Goal: Transaction & Acquisition: Book appointment/travel/reservation

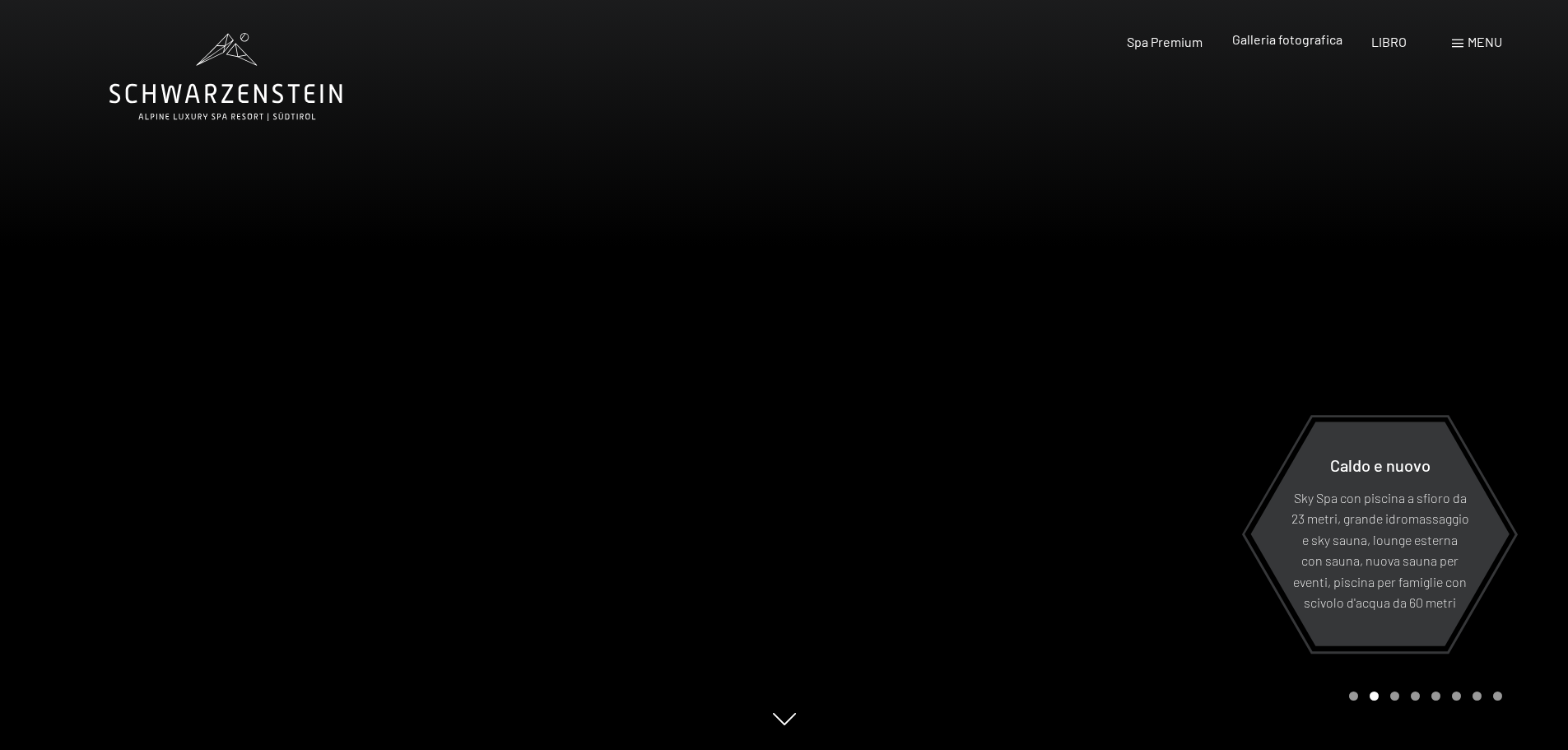
click at [1261, 46] on font "Galleria fotografica" at bounding box center [1288, 39] width 110 height 16
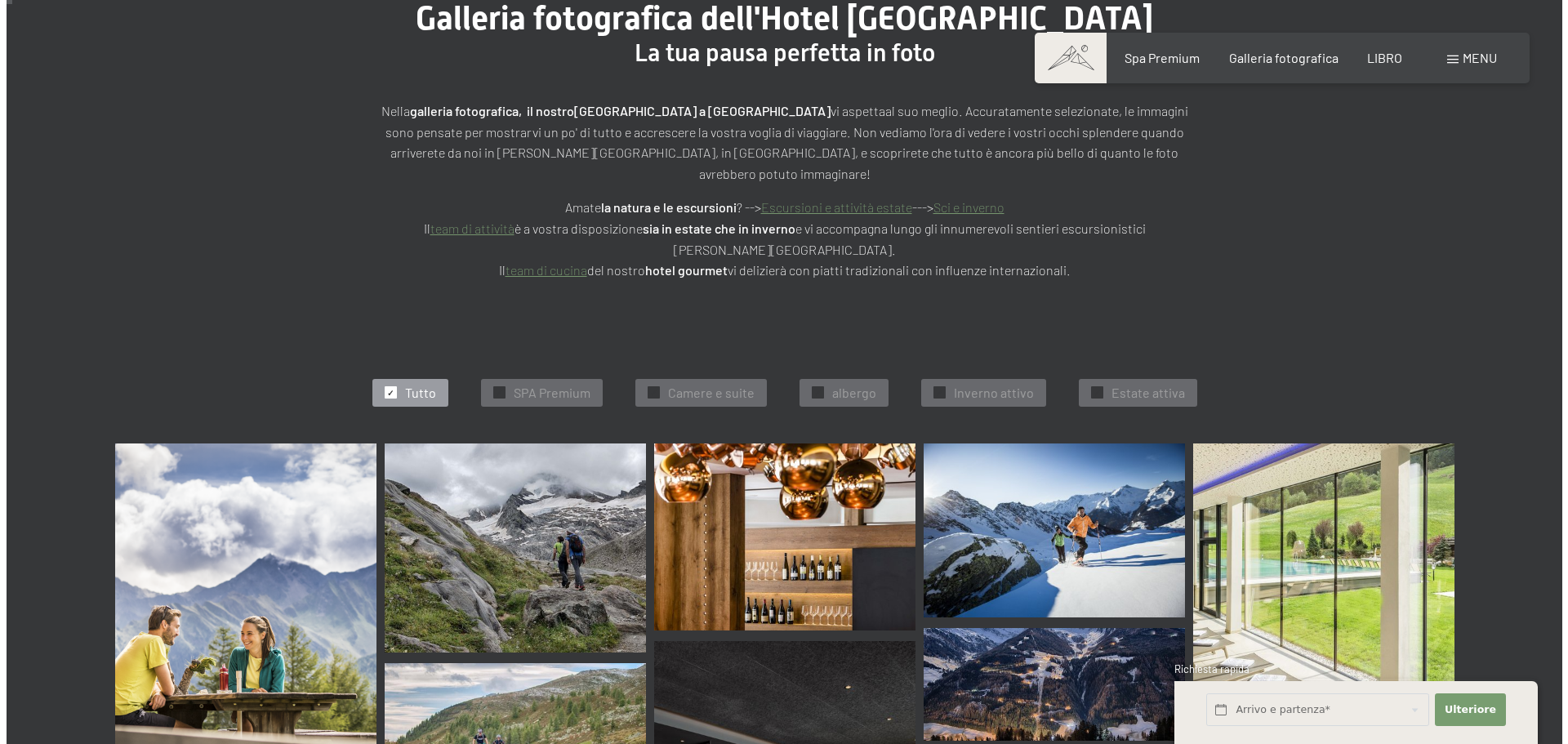
scroll to position [81, 0]
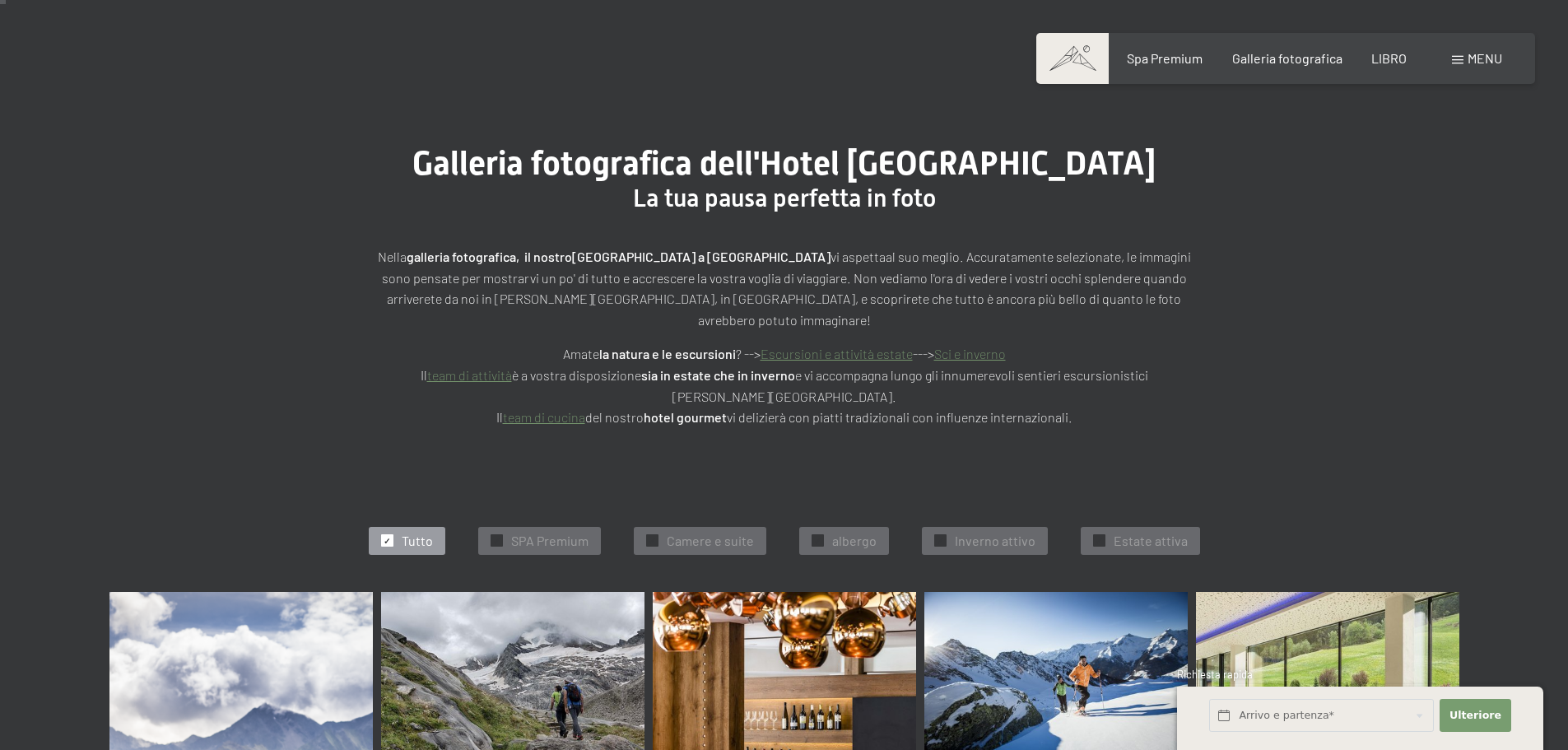
click at [1492, 56] on font "menu" at bounding box center [1484, 58] width 34 height 16
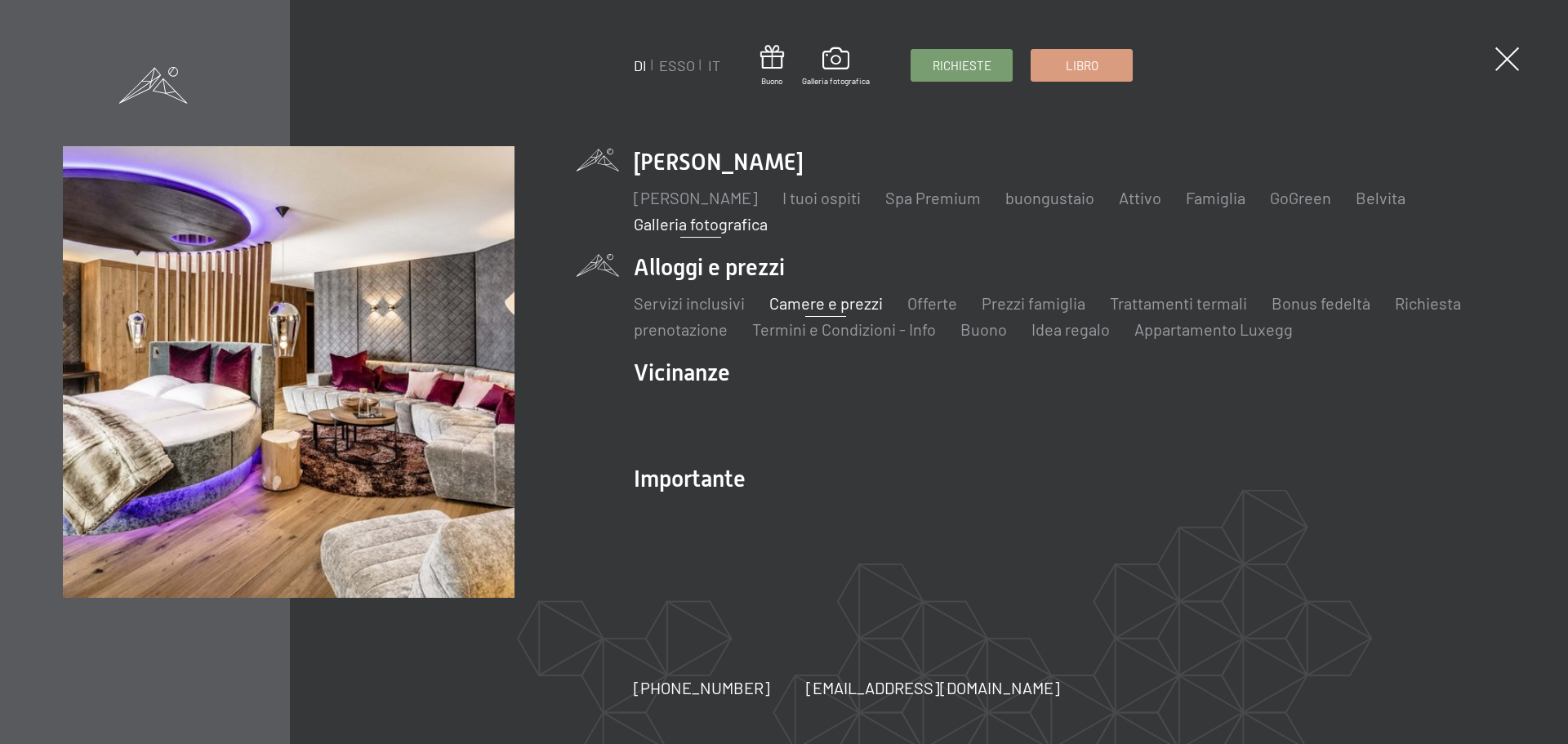
click at [781, 303] on font "Camere e prezzi" at bounding box center [826, 302] width 114 height 19
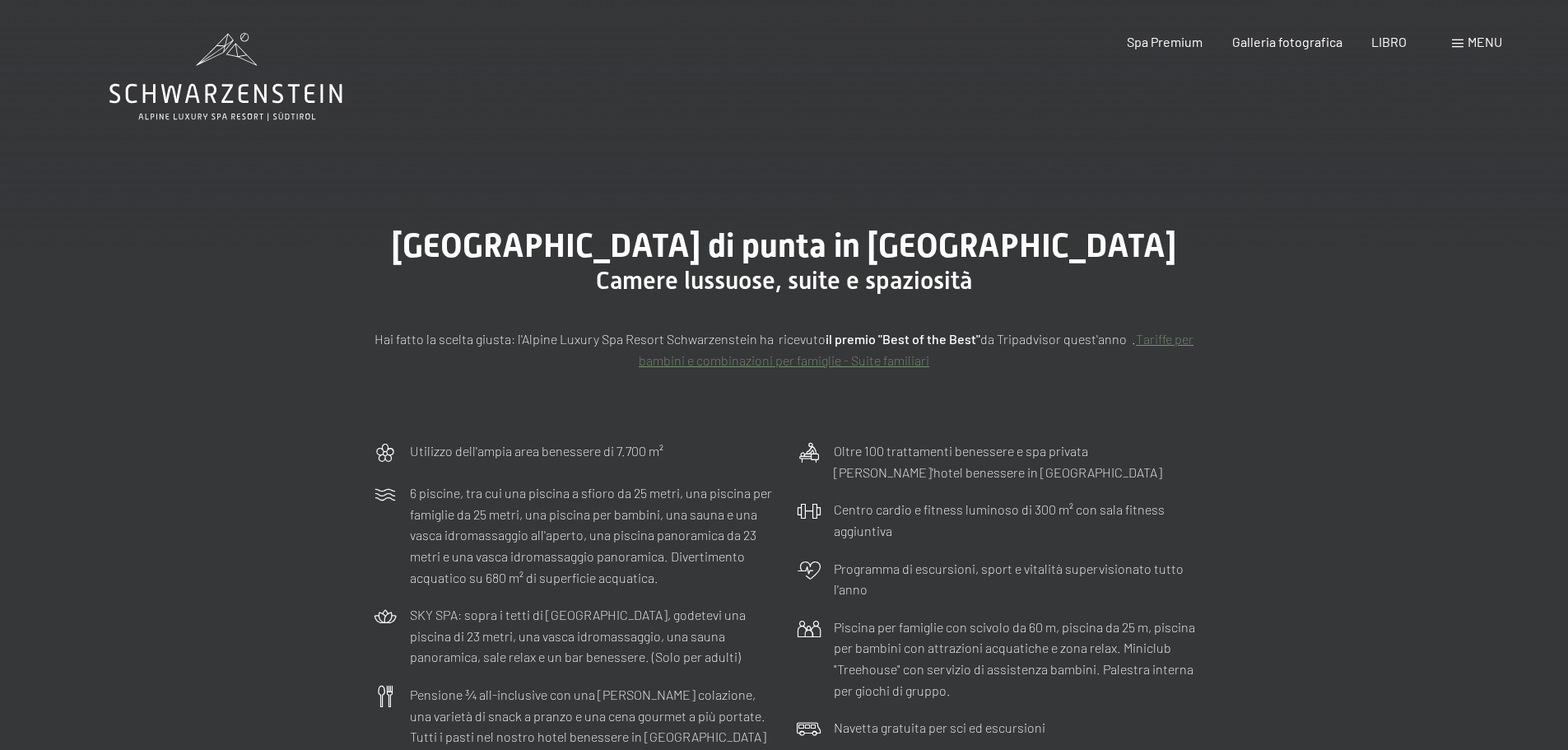
drag, startPoint x: 833, startPoint y: 82, endPoint x: 1318, endPoint y: 134, distance: 487.8
click at [1335, 42] on font "Galleria fotografica" at bounding box center [1288, 39] width 110 height 16
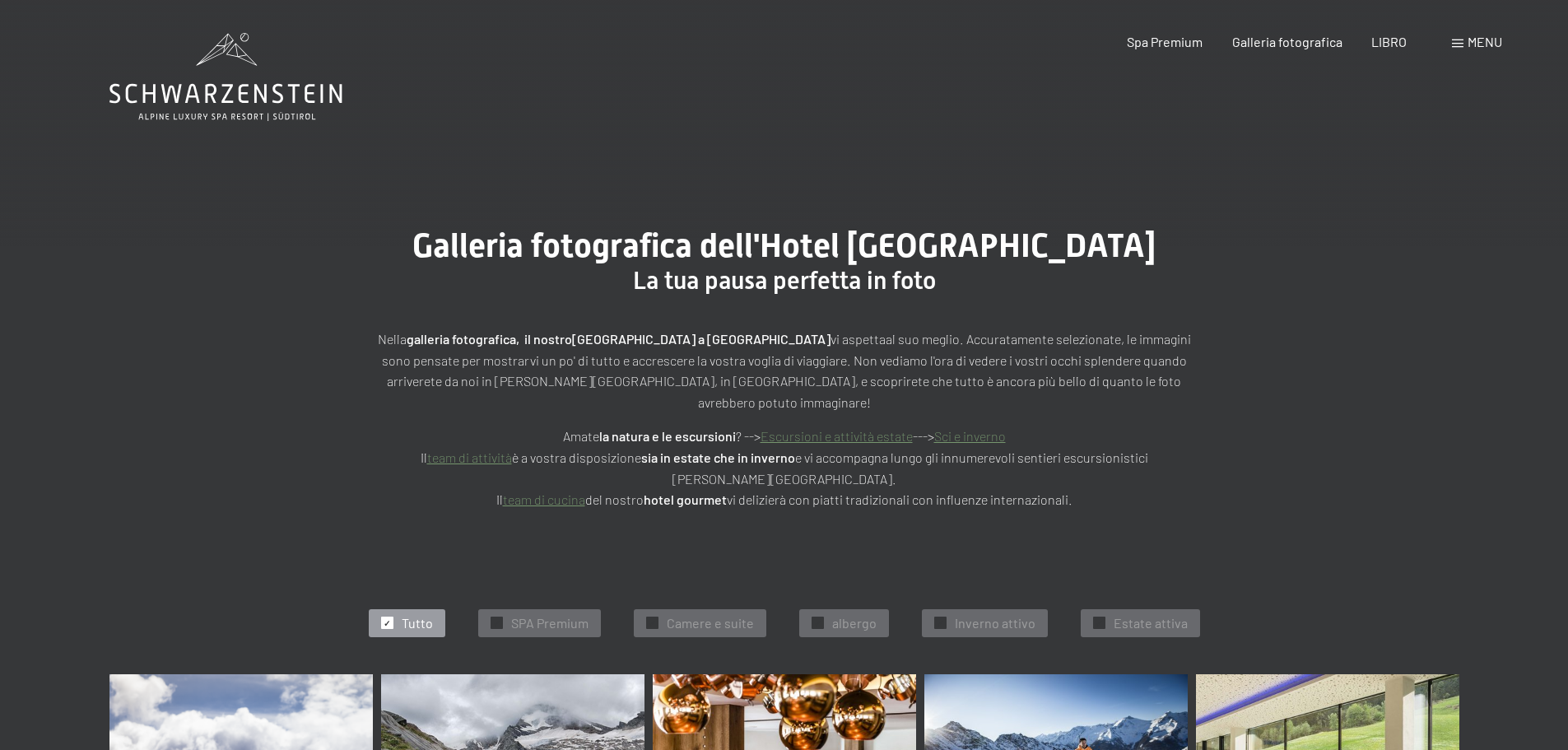
click at [1487, 44] on font "menu" at bounding box center [1484, 41] width 34 height 16
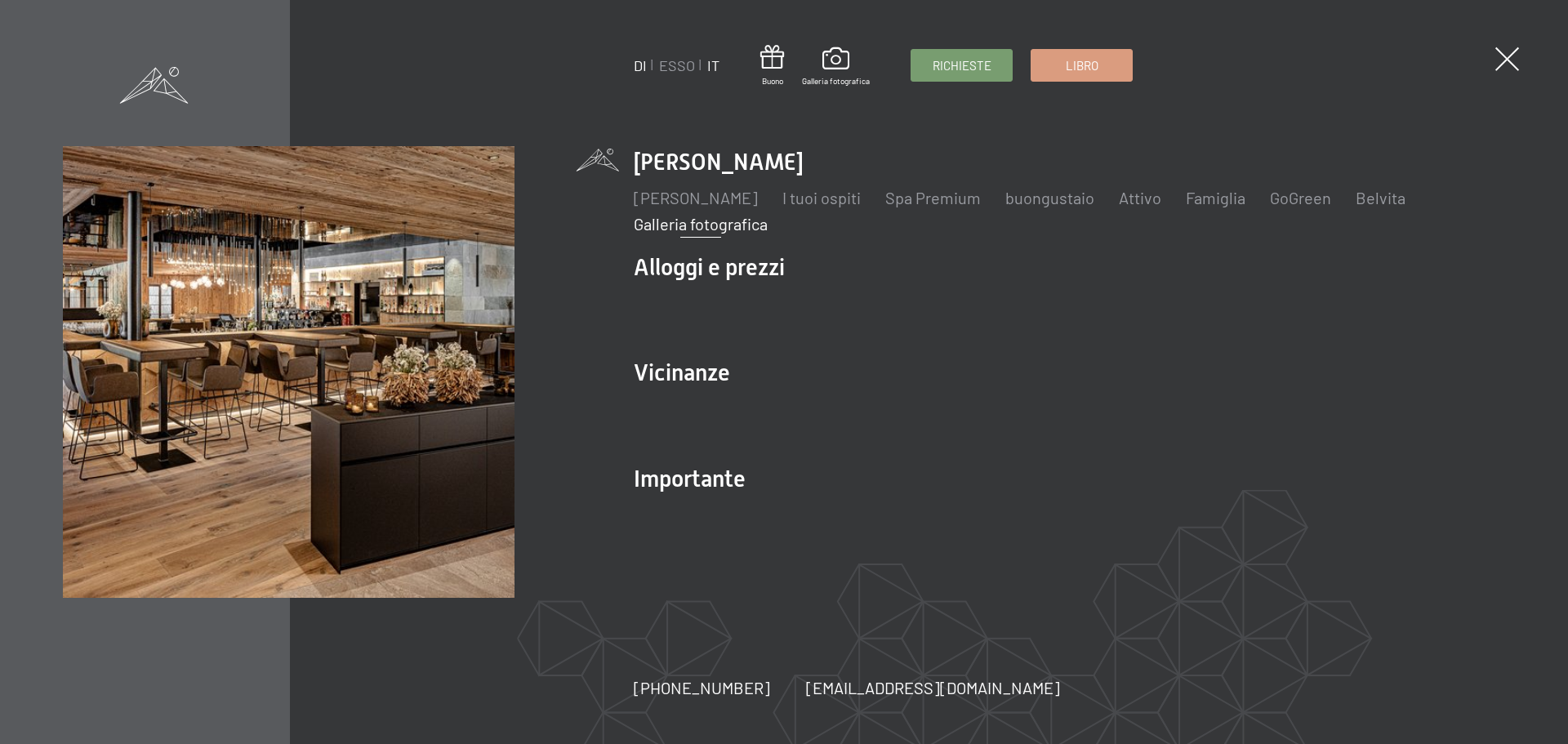
click at [708, 66] on font "IT" at bounding box center [713, 65] width 12 height 18
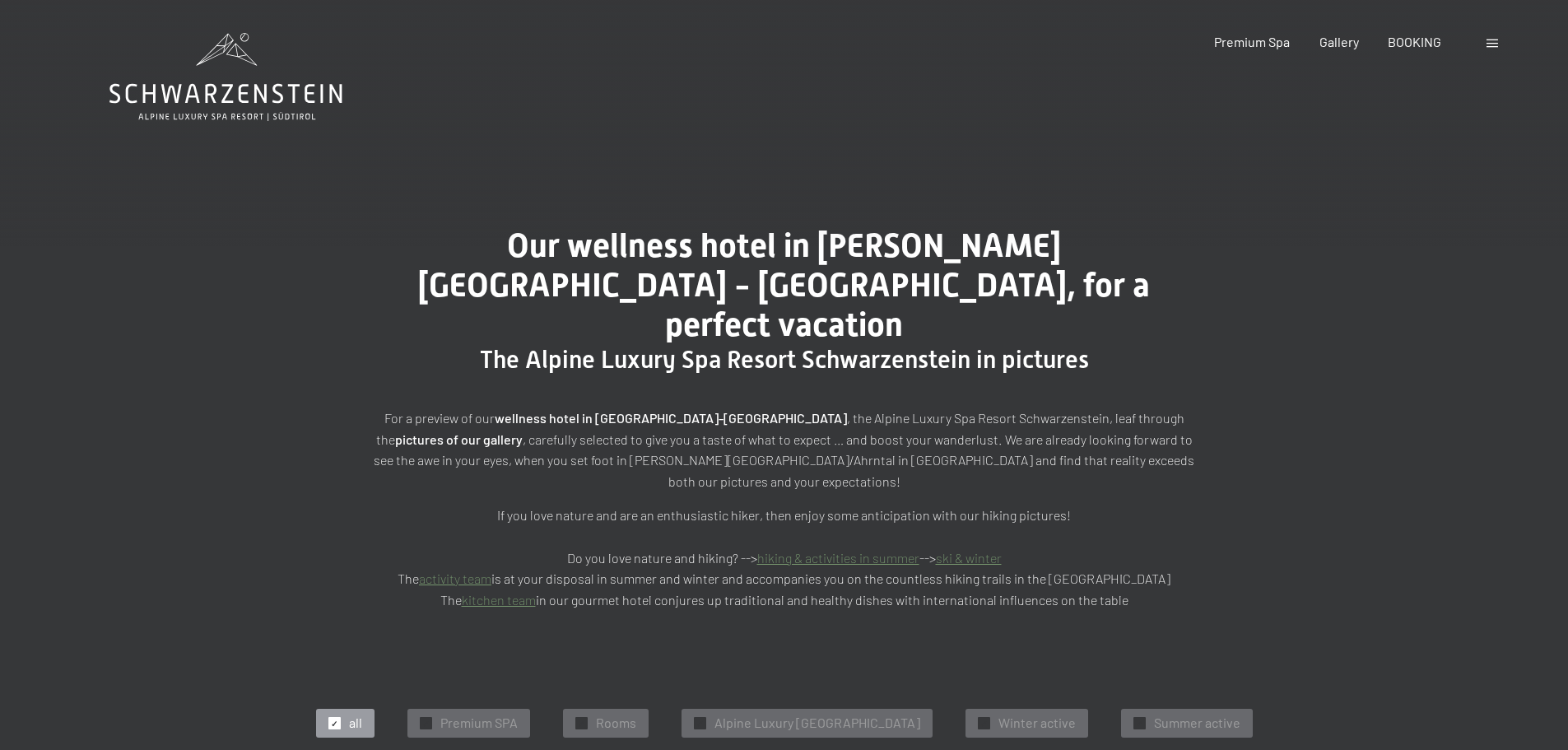
click at [1484, 45] on div "Booking Enquiries Premium Spa Gallery BOOKING DE IT EN Vouchers Gallery Enquiri…" at bounding box center [1329, 41] width 346 height 18
click at [1490, 42] on span at bounding box center [1493, 43] width 11 height 8
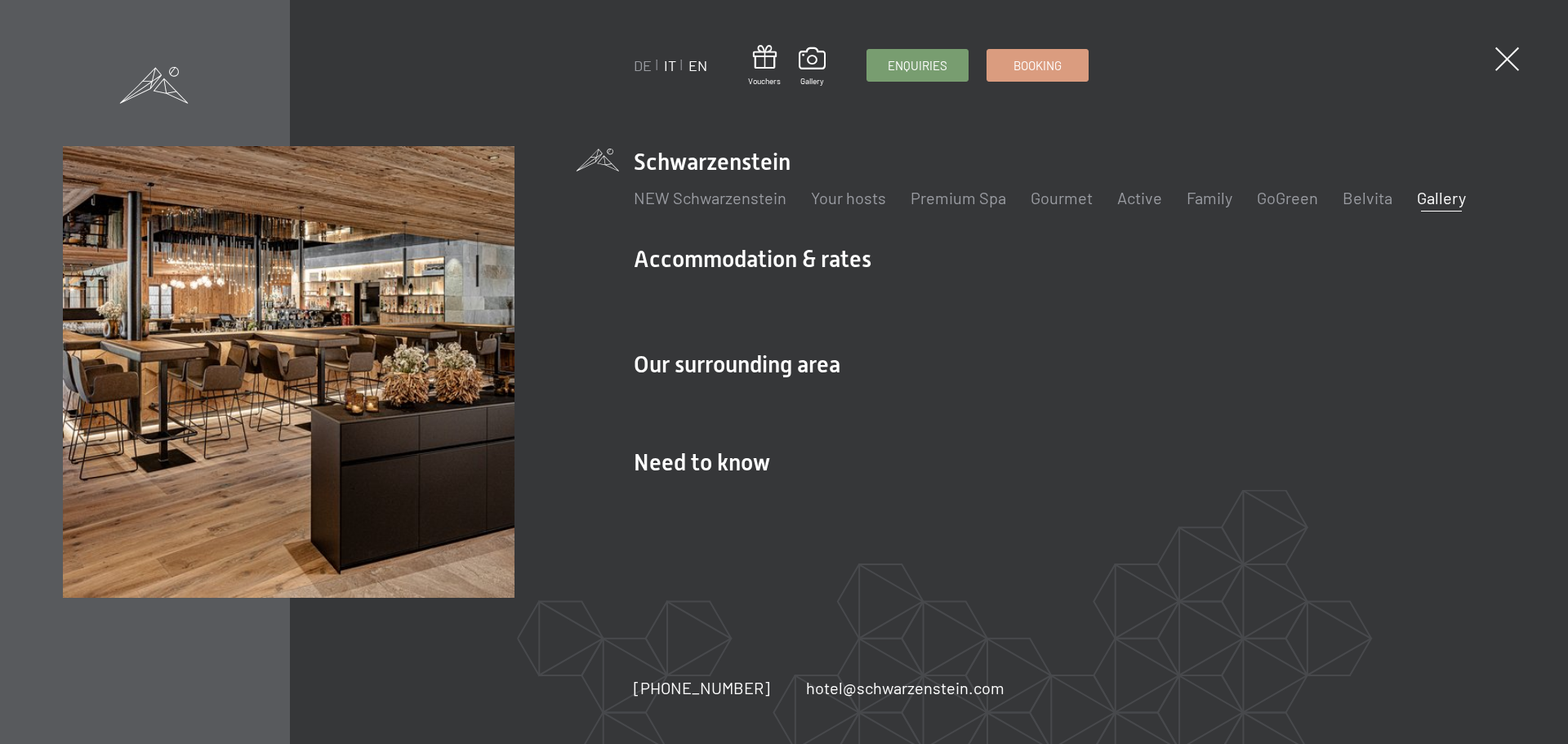
click at [669, 63] on link "IT" at bounding box center [669, 65] width 12 height 18
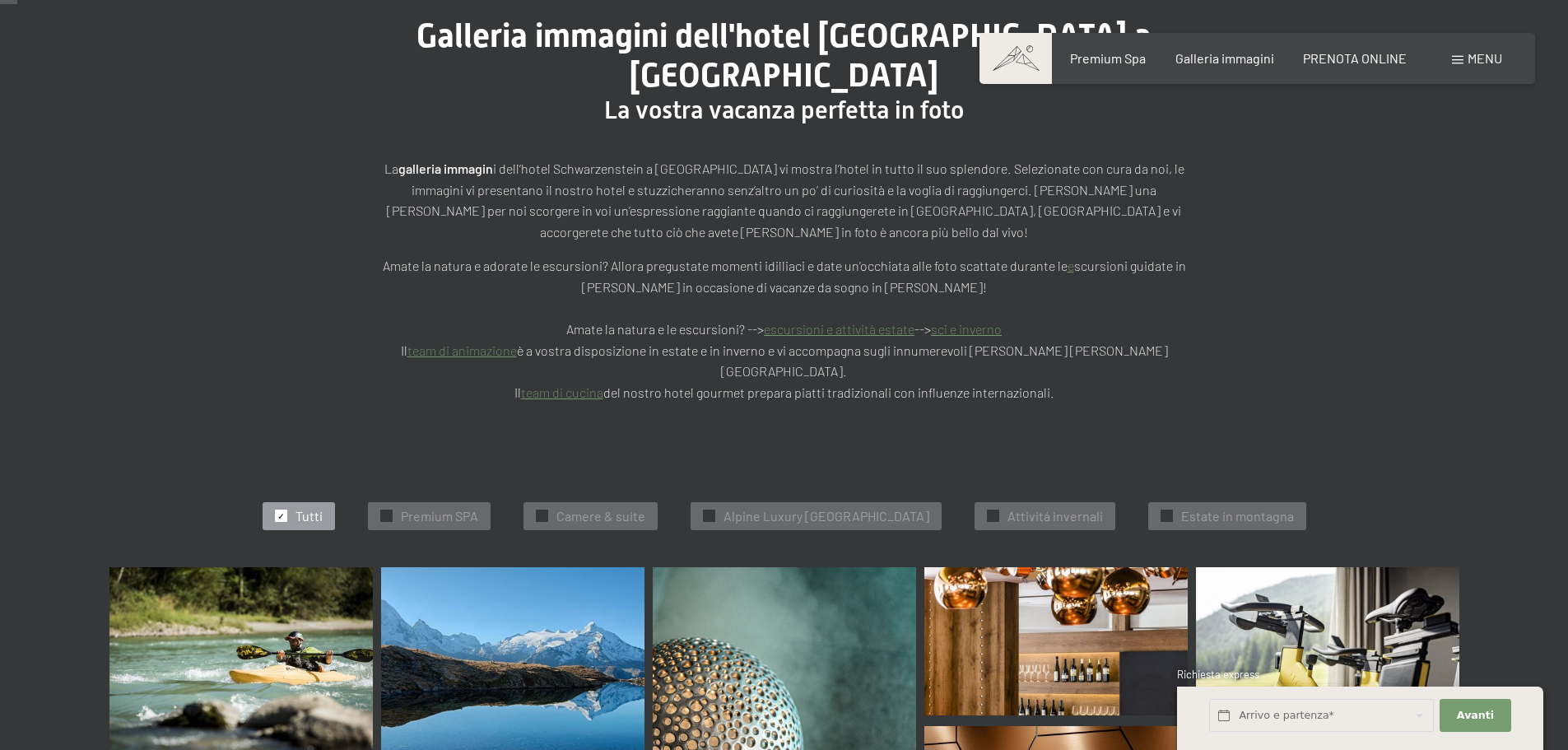
scroll to position [247, 0]
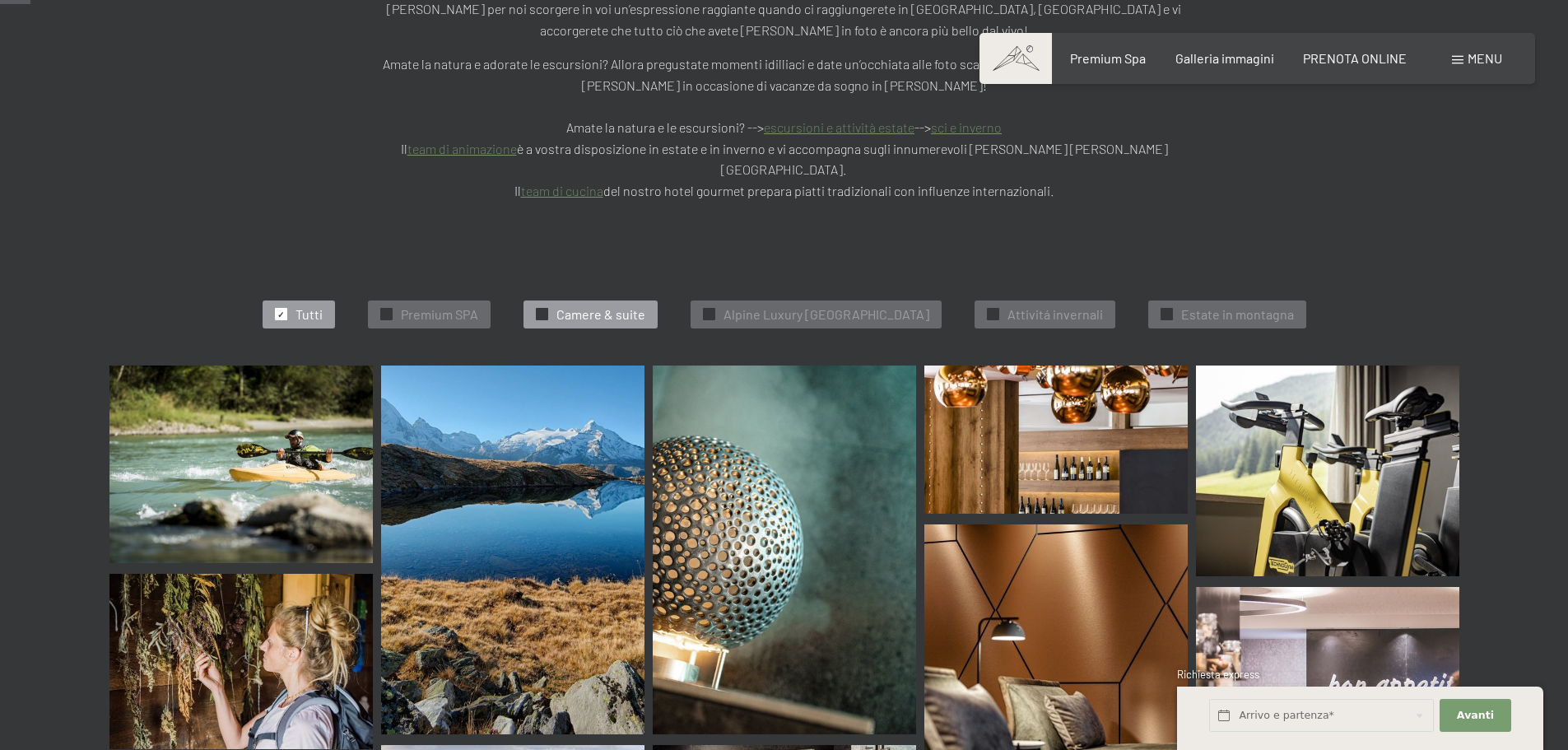
click at [582, 306] on span "Camere & suite" at bounding box center [600, 314] width 89 height 18
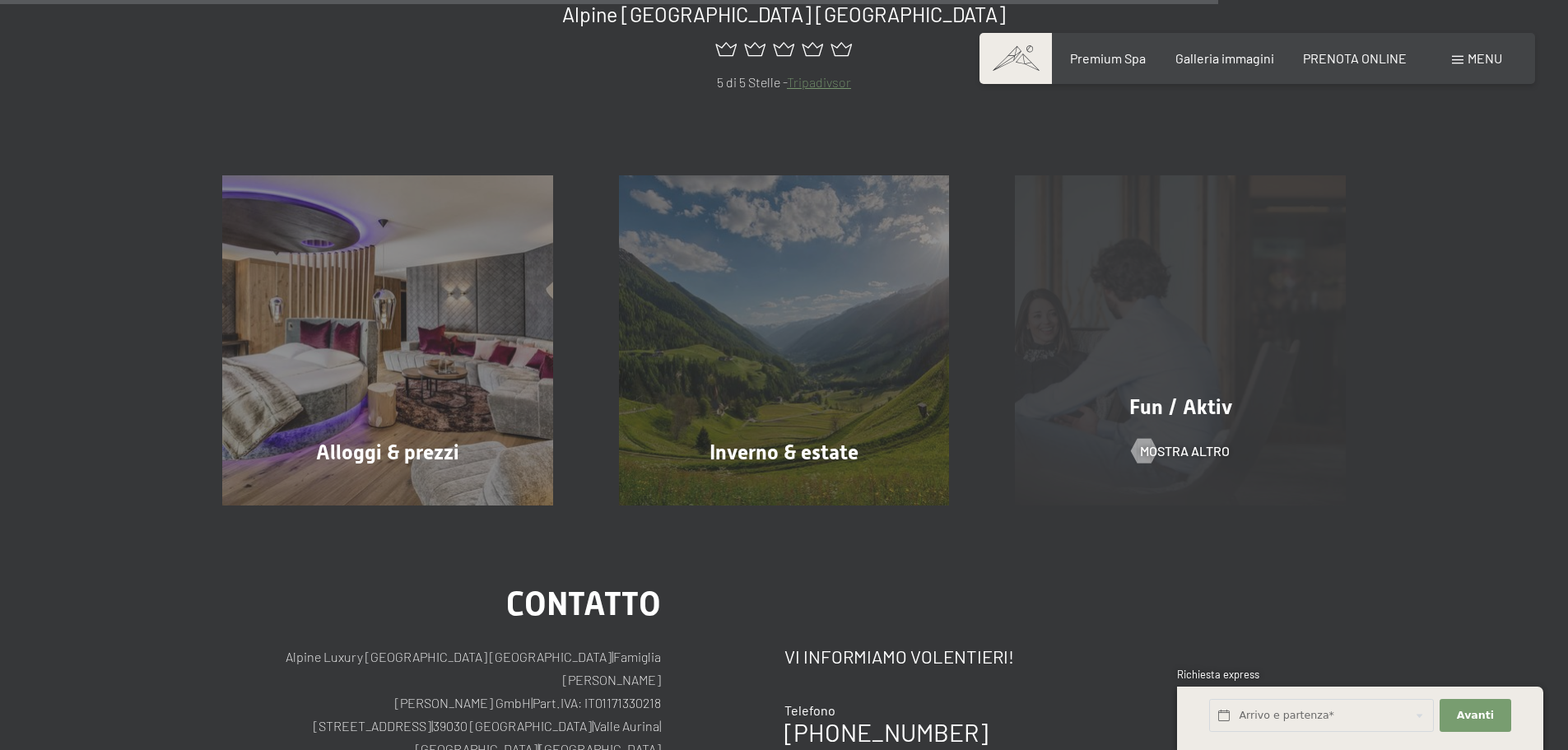
scroll to position [1734, 0]
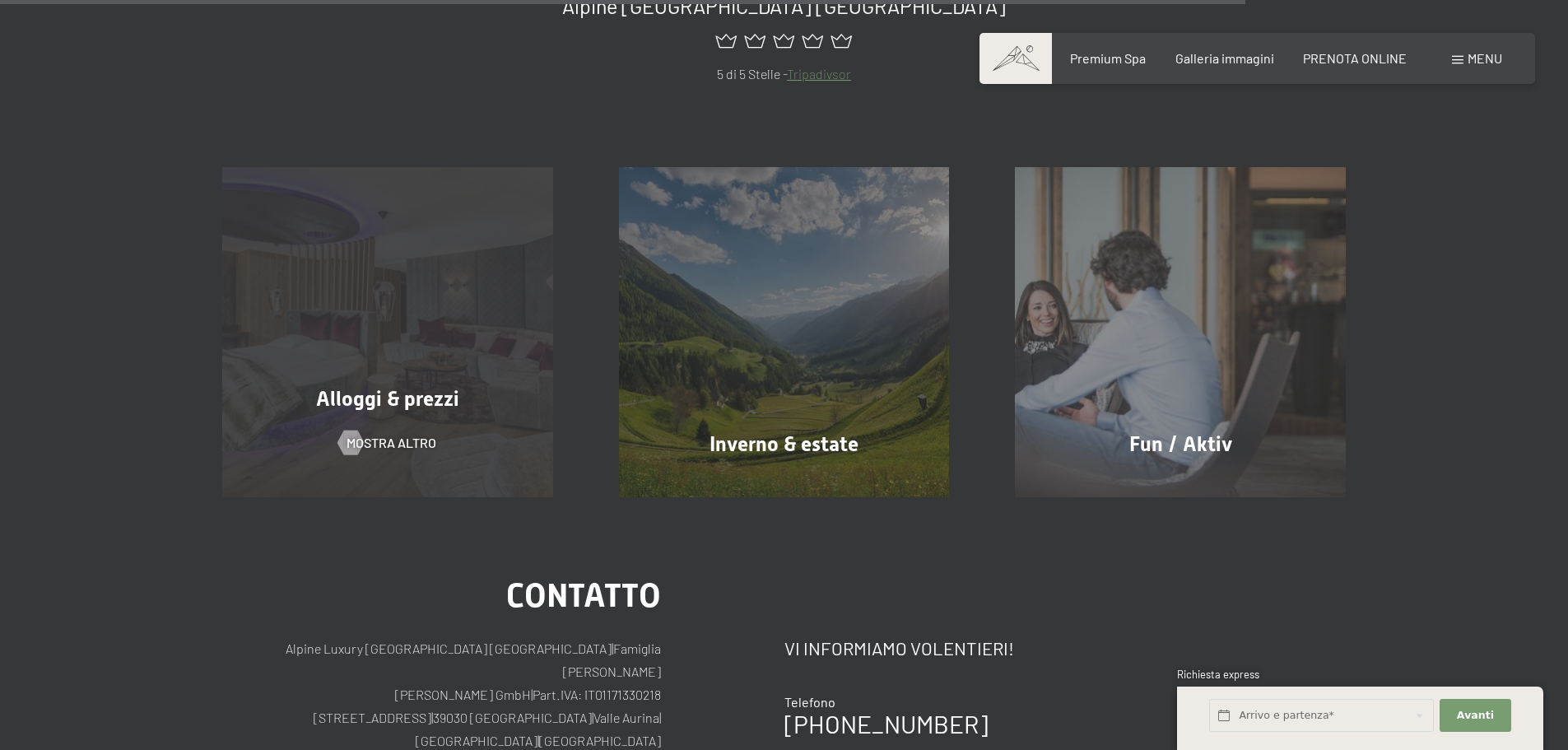
click at [425, 387] on span "Alloggi & prezzi" at bounding box center [388, 399] width 143 height 24
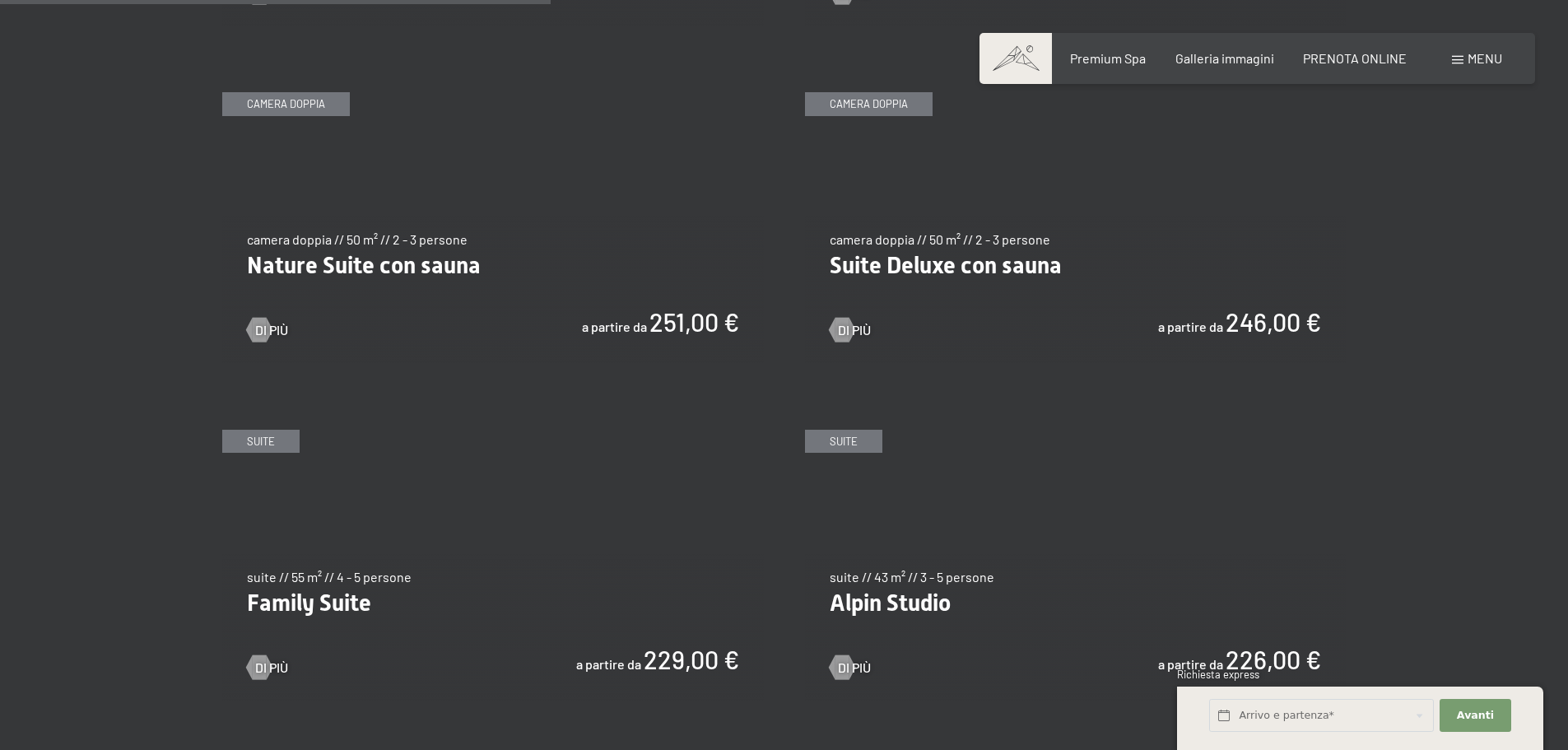
scroll to position [1893, 0]
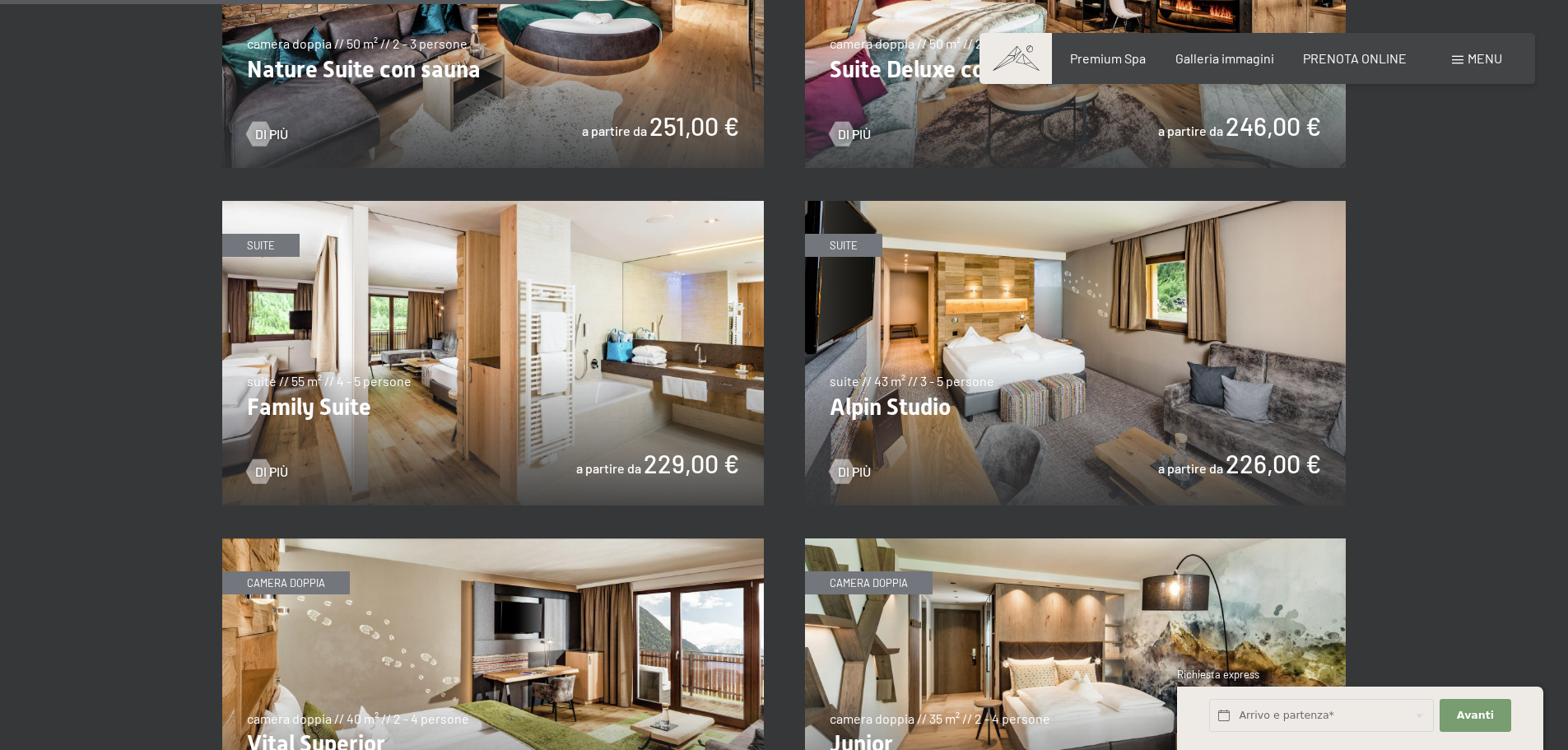
click at [852, 246] on img at bounding box center [1075, 353] width 541 height 305
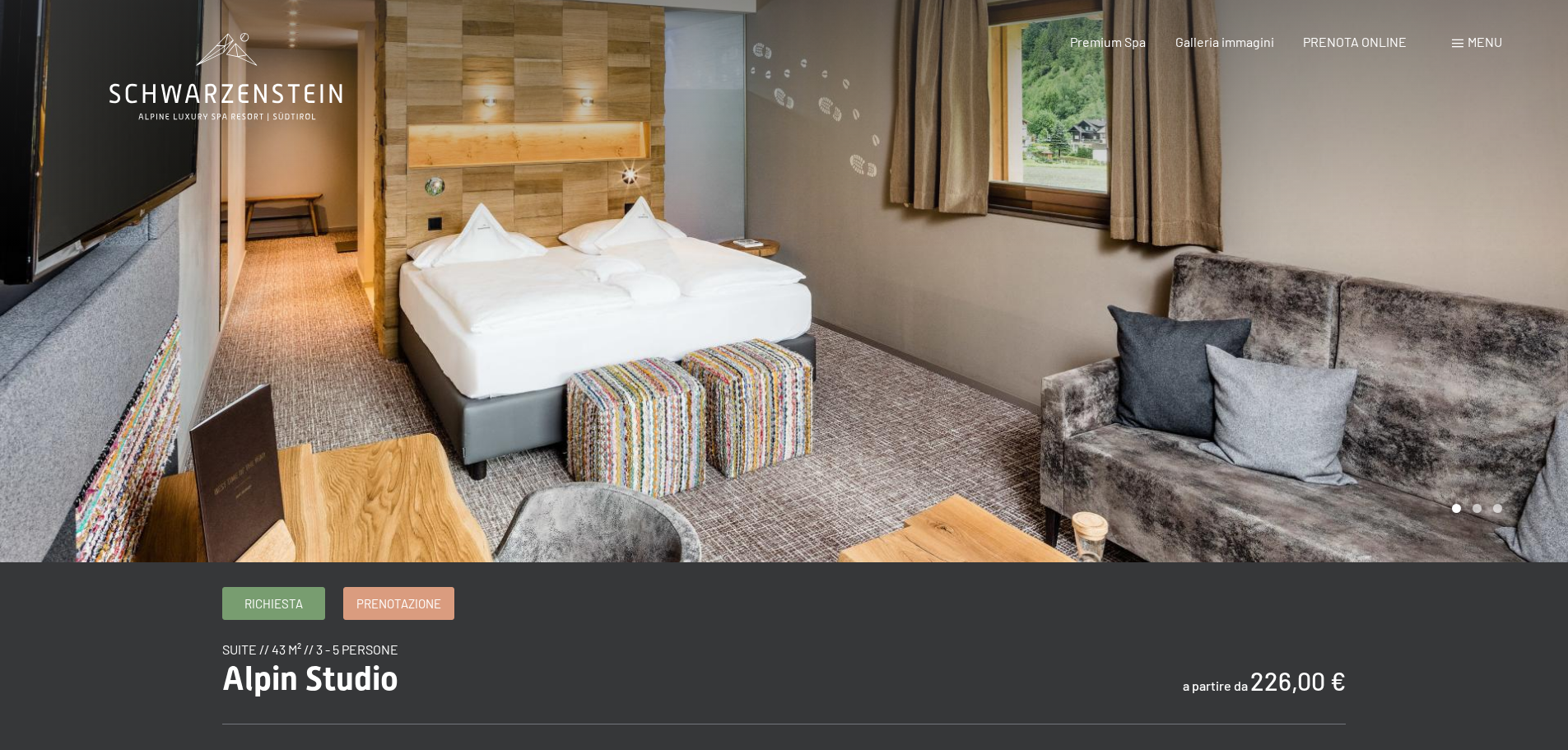
click at [965, 320] on div at bounding box center [1177, 280] width 784 height 562
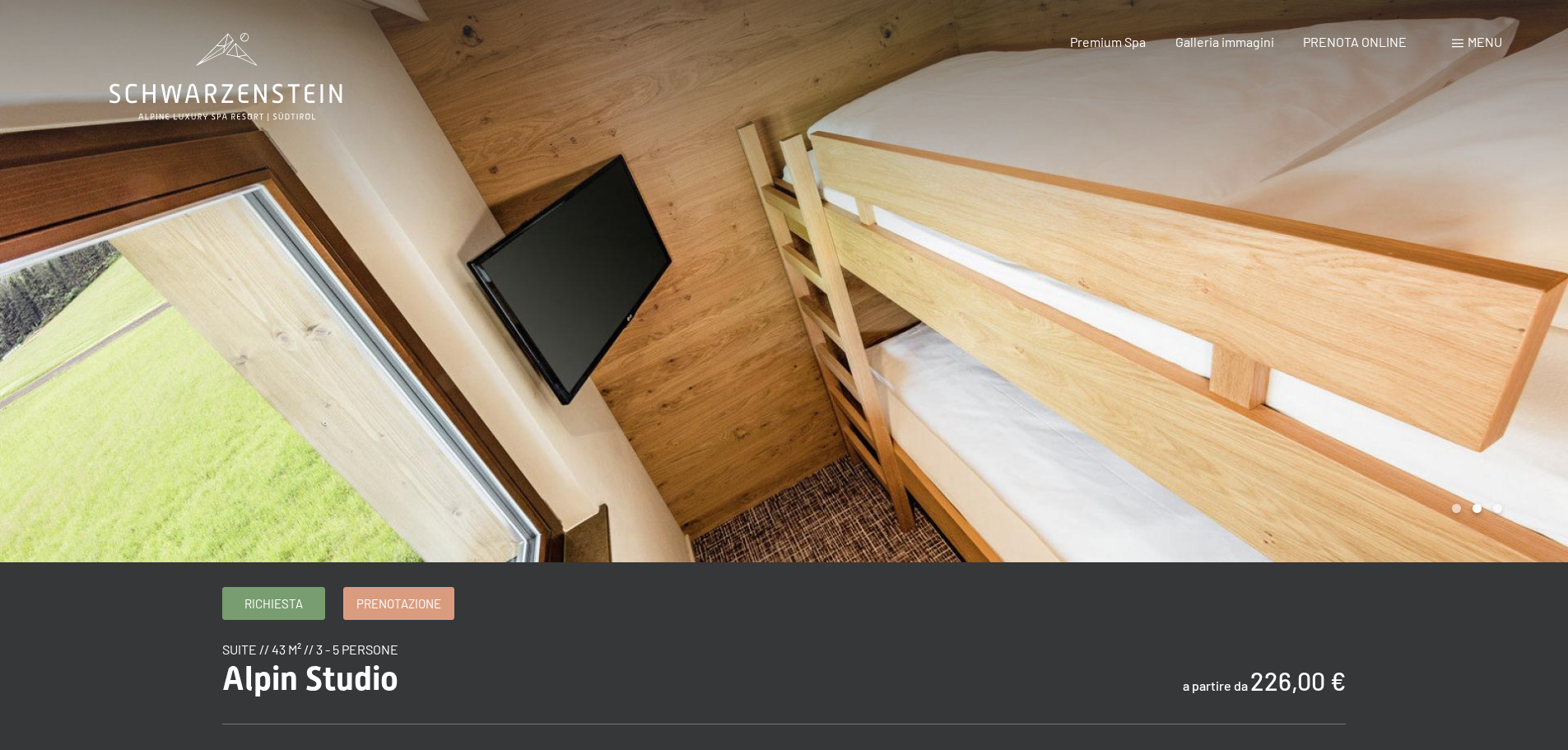
click at [965, 320] on div at bounding box center [1177, 280] width 784 height 562
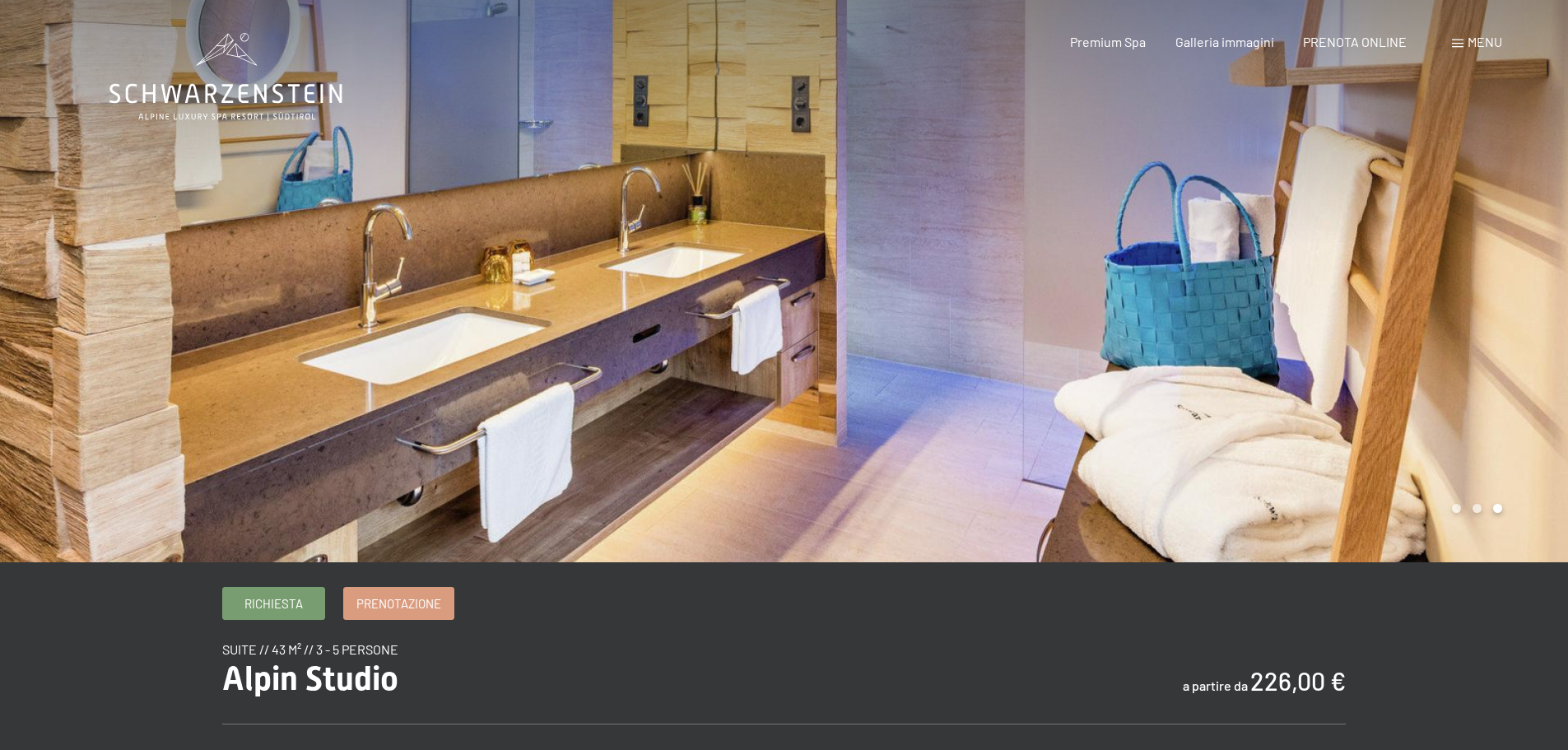
click at [965, 320] on div at bounding box center [1177, 280] width 784 height 562
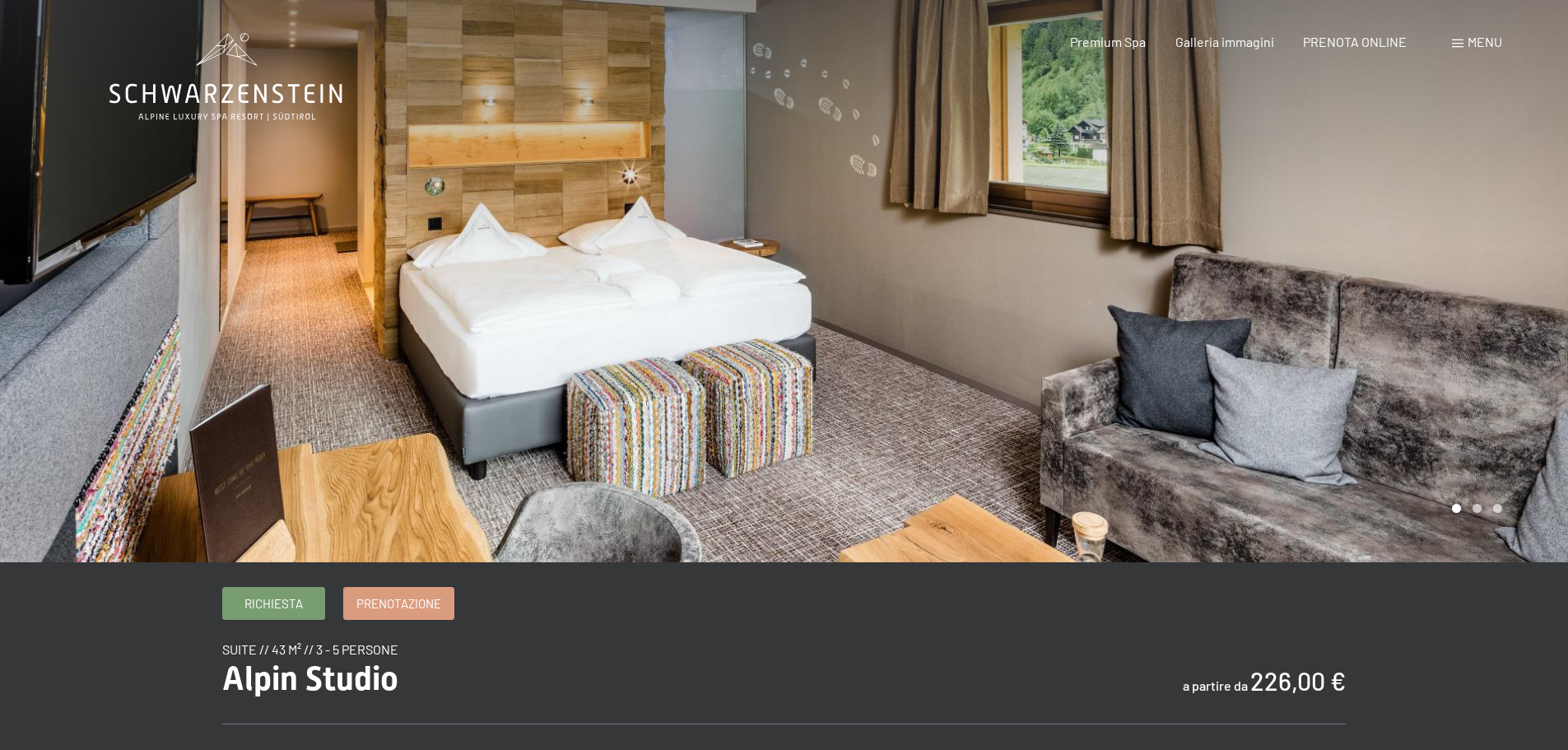
drag, startPoint x: 1268, startPoint y: 346, endPoint x: 1111, endPoint y: 341, distance: 157.1
click at [1111, 341] on div at bounding box center [1177, 280] width 784 height 562
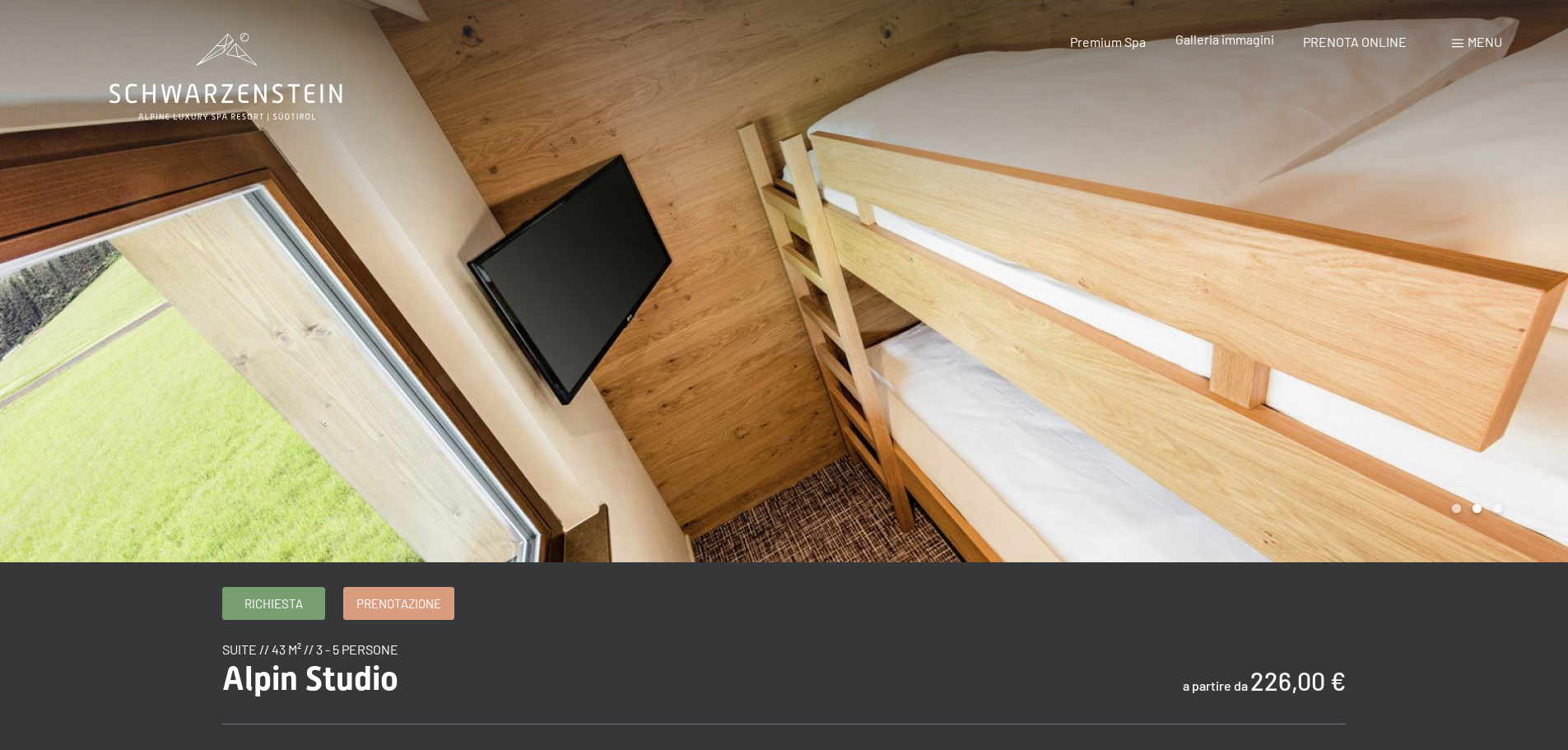
click at [1245, 47] on div "Galleria immagini" at bounding box center [1225, 39] width 99 height 18
click at [1238, 33] on div "Prenotazione Richiesta Premium Spa Galleria immagini PRENOTA ONLINE Menu DE IT …" at bounding box center [1258, 41] width 490 height 18
click at [1244, 39] on span "Galleria immagini" at bounding box center [1225, 39] width 99 height 16
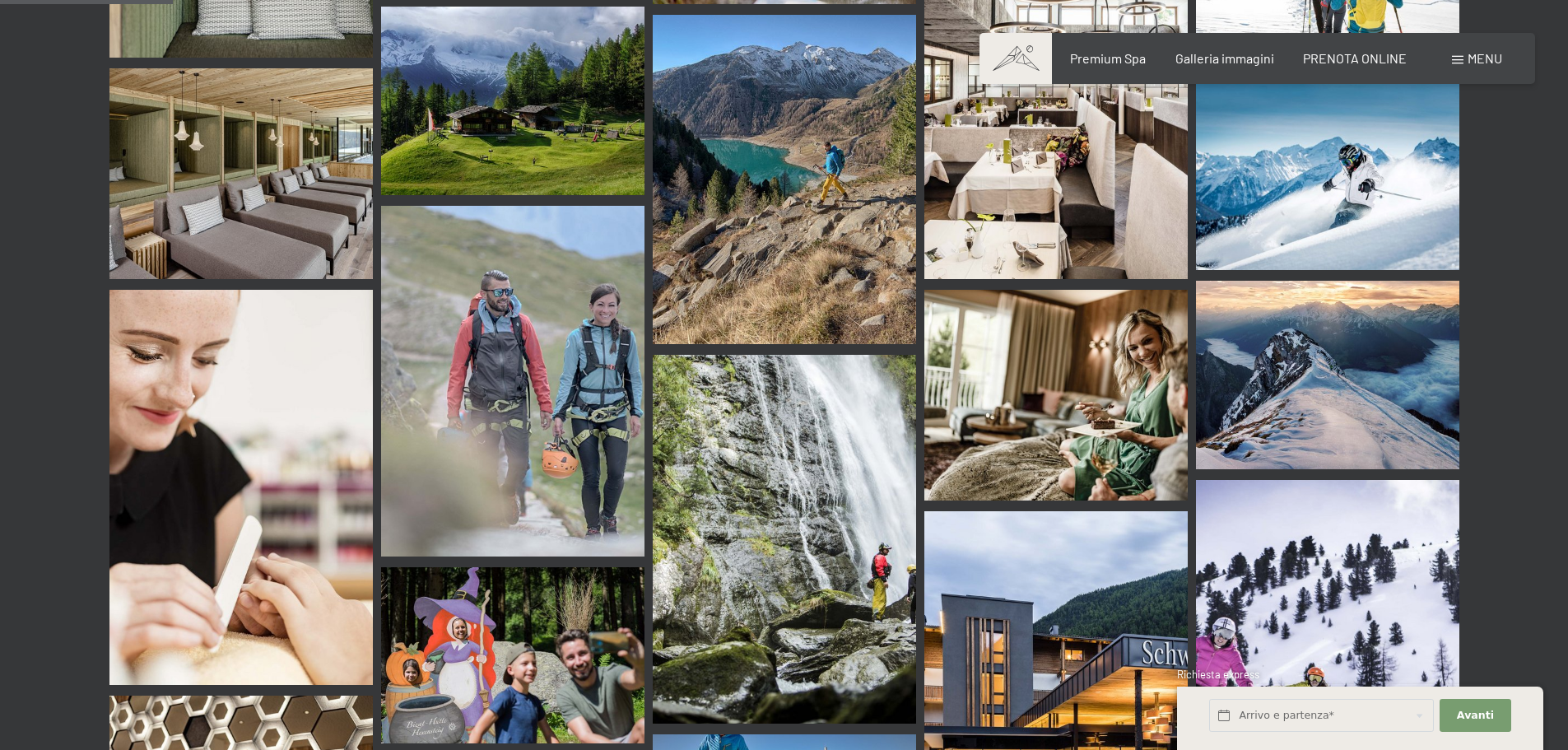
scroll to position [2387, 0]
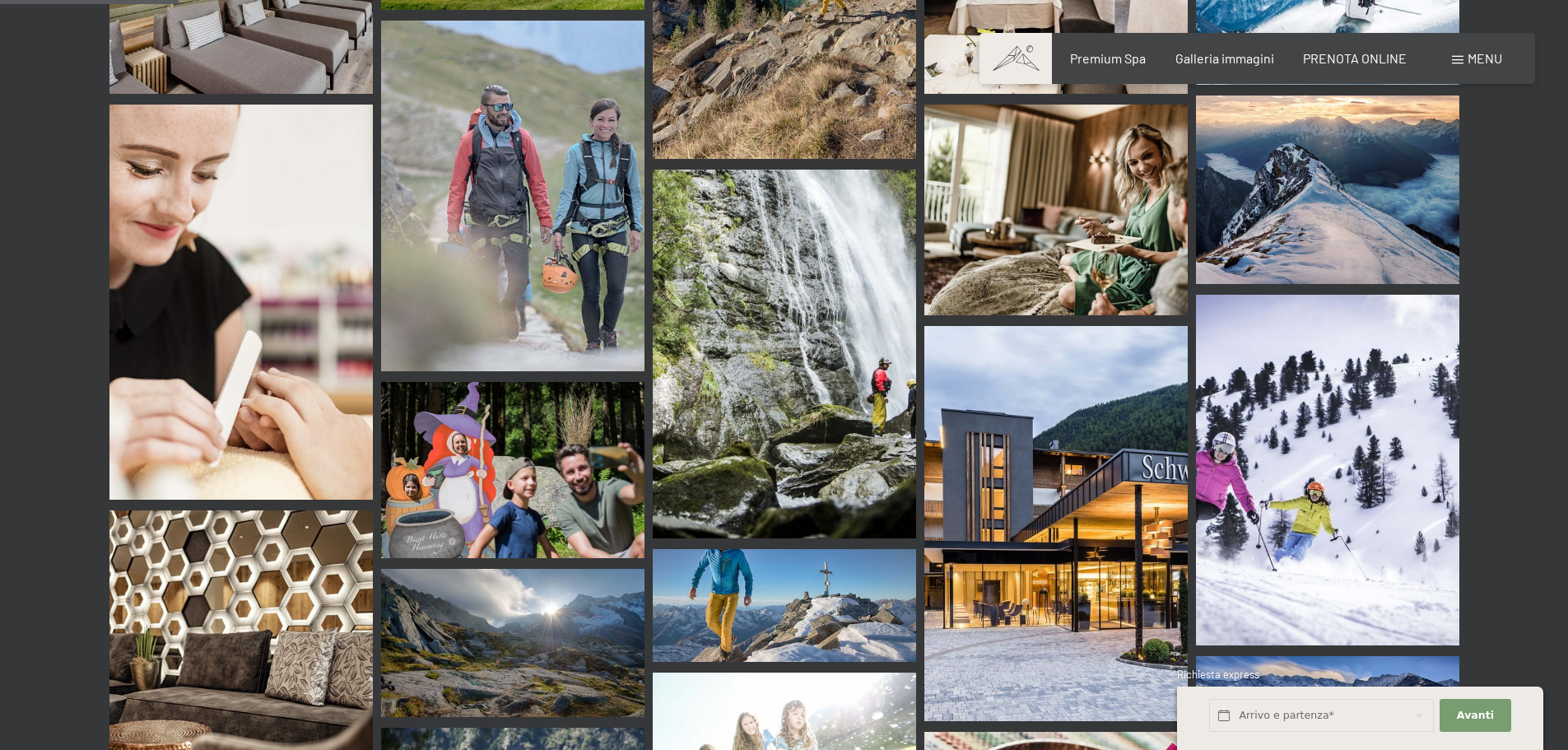
click at [1047, 525] on img at bounding box center [1056, 524] width 264 height 395
